Goal: Information Seeking & Learning: Learn about a topic

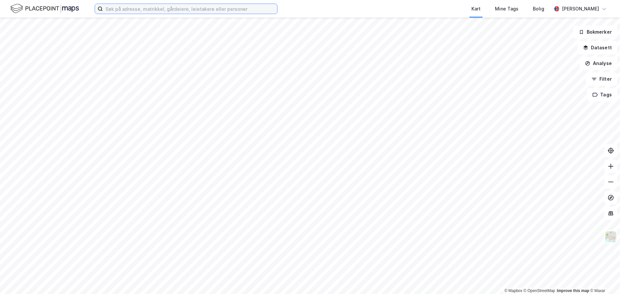
click at [113, 6] on input at bounding box center [190, 9] width 174 height 10
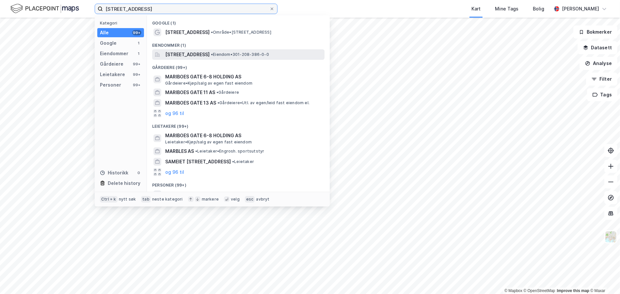
type input "[STREET_ADDRESS]"
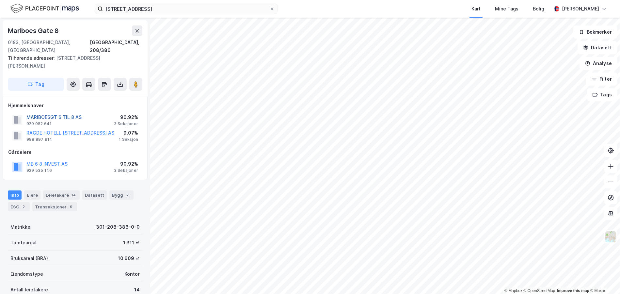
click at [0, 0] on button "MARIBOESGT 6 TIL 8 AS" at bounding box center [0, 0] width 0 height 0
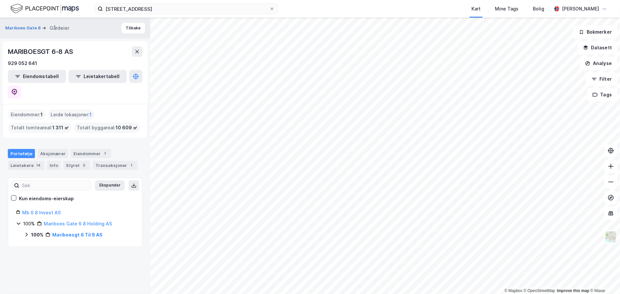
click at [31, 231] on div "100%" at bounding box center [37, 235] width 12 height 8
click at [32, 243] on icon at bounding box center [34, 245] width 5 height 5
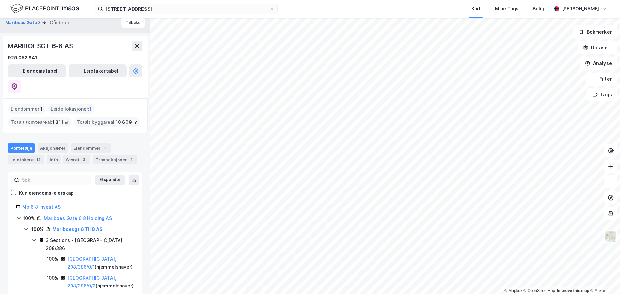
scroll to position [13, 0]
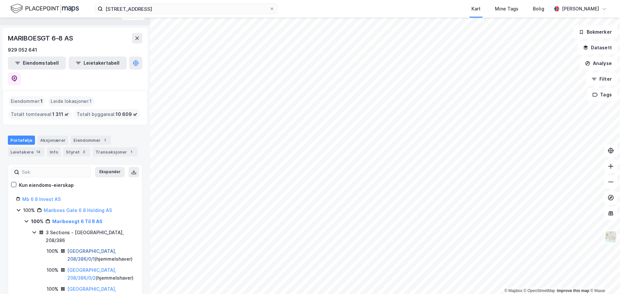
click at [90, 248] on link "[GEOGRAPHIC_DATA], 208/386/0/1" at bounding box center [91, 254] width 49 height 13
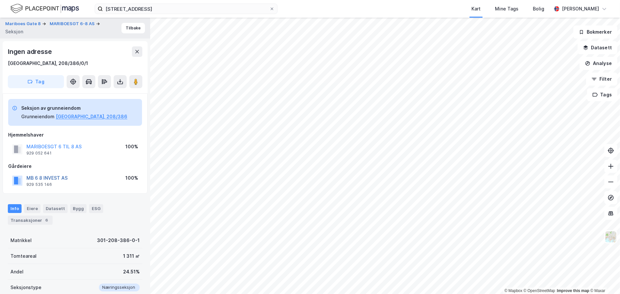
click at [0, 0] on button "MB 6 8 INVEST AS" at bounding box center [0, 0] width 0 height 0
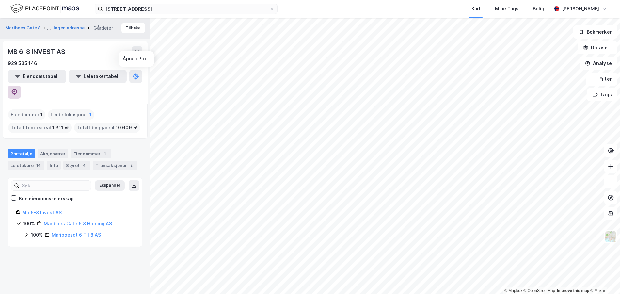
click at [18, 89] on icon at bounding box center [14, 92] width 7 height 7
click at [26, 233] on icon at bounding box center [26, 235] width 2 height 4
click at [31, 231] on div "100% Mariboesgt 6 Til 8 AS 3 Sections - [GEOGRAPHIC_DATA], 208/386" at bounding box center [79, 244] width 110 height 27
click at [33, 243] on icon at bounding box center [34, 245] width 5 height 5
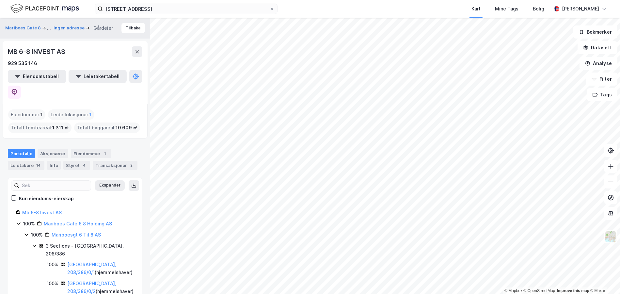
scroll to position [13, 0]
